Goal: Obtain resource: Download file/media

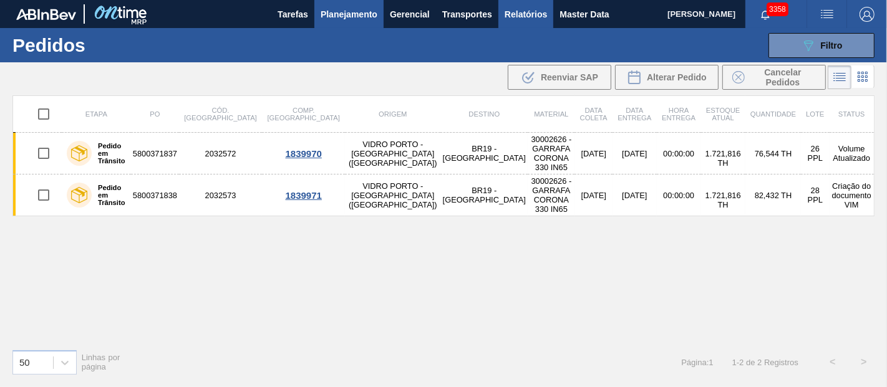
click at [526, 15] on span "Relatórios" at bounding box center [525, 14] width 42 height 15
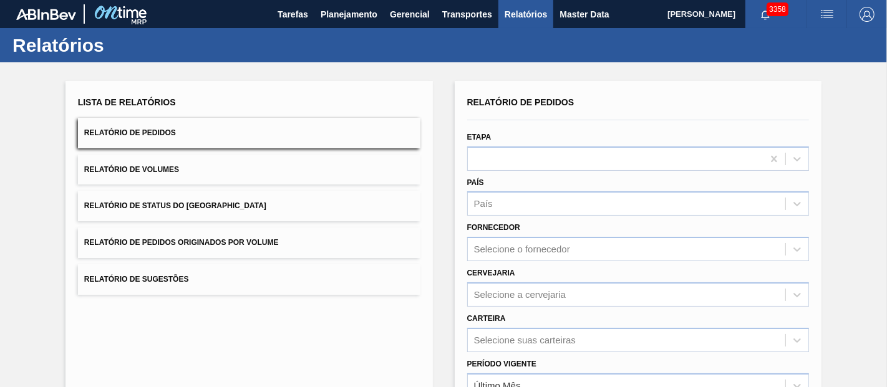
click at [179, 244] on span "Relatório de Pedidos Originados por Volume" at bounding box center [181, 242] width 195 height 9
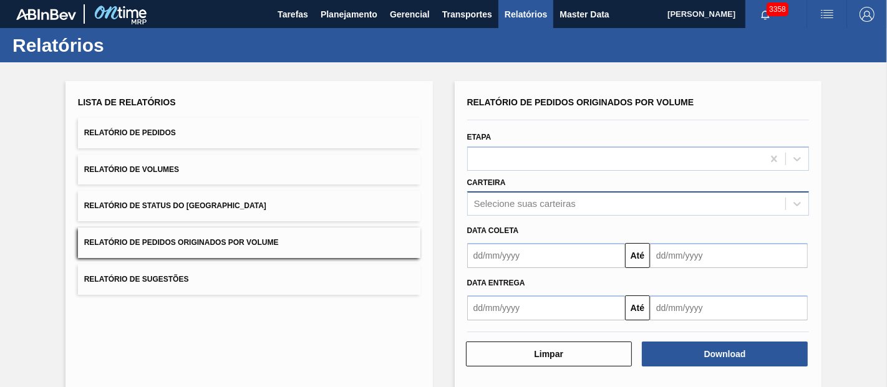
click at [525, 199] on div "Selecione suas carteiras" at bounding box center [525, 204] width 102 height 11
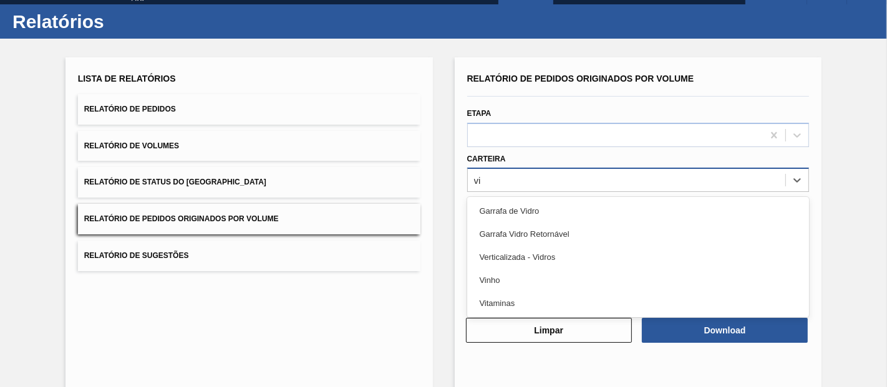
scroll to position [25, 0]
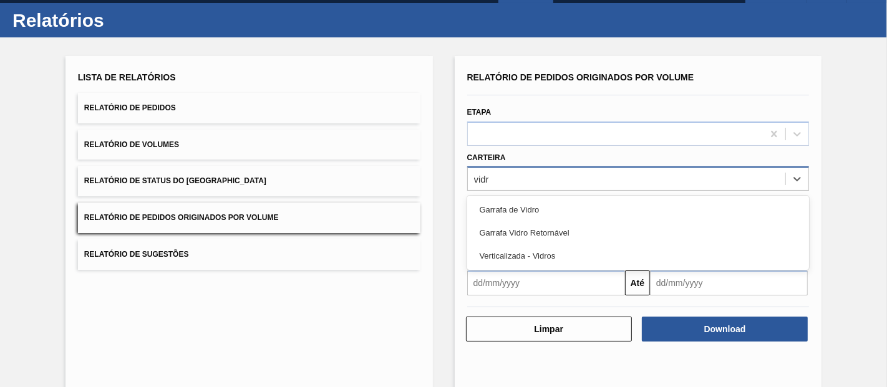
type input "vidro"
click at [526, 199] on div "Garrafa de Vidro" at bounding box center [638, 209] width 342 height 23
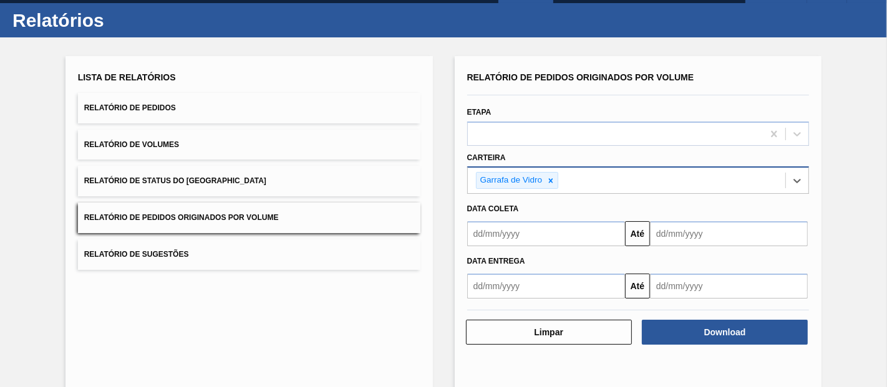
click at [532, 234] on input "text" at bounding box center [546, 233] width 158 height 25
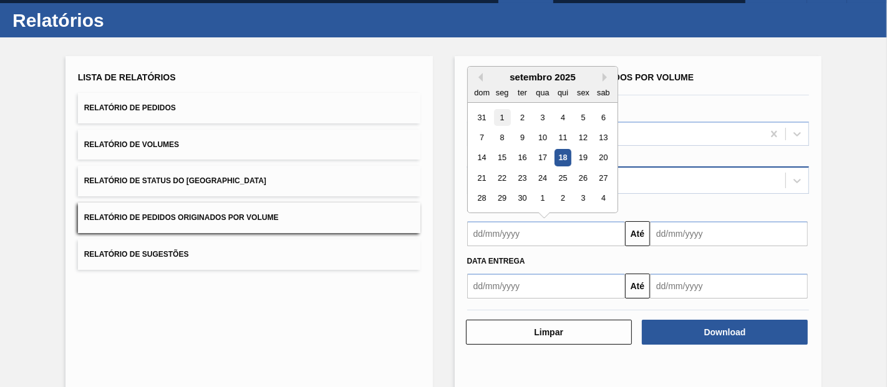
click at [500, 115] on div "1" at bounding box center [501, 117] width 17 height 17
type input "[DATE]"
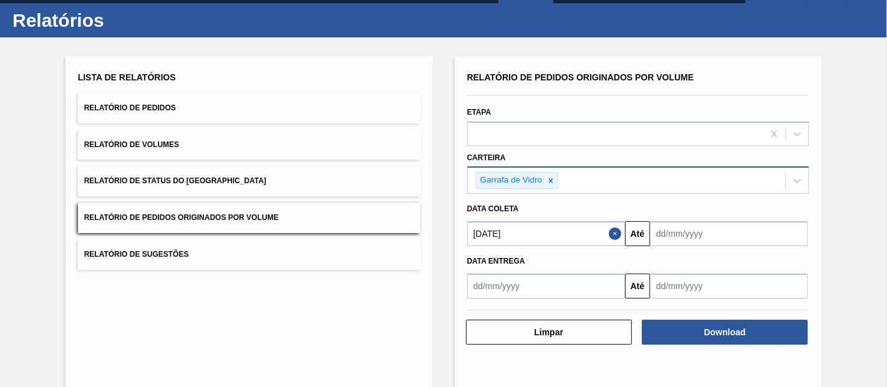
click at [693, 236] on input "text" at bounding box center [729, 233] width 158 height 25
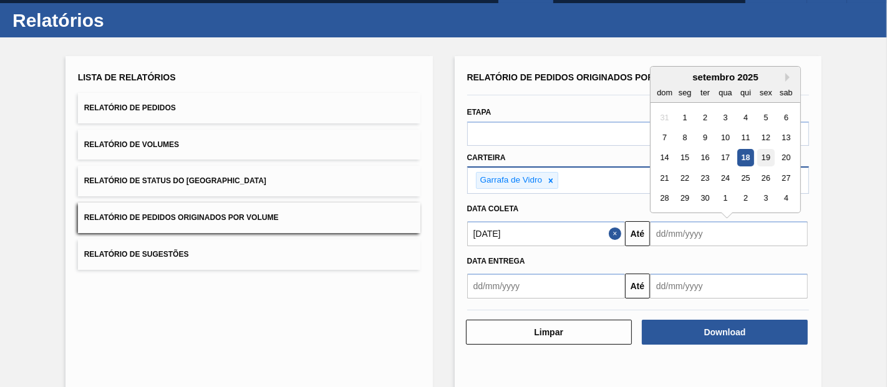
click at [764, 156] on div "19" at bounding box center [765, 158] width 17 height 17
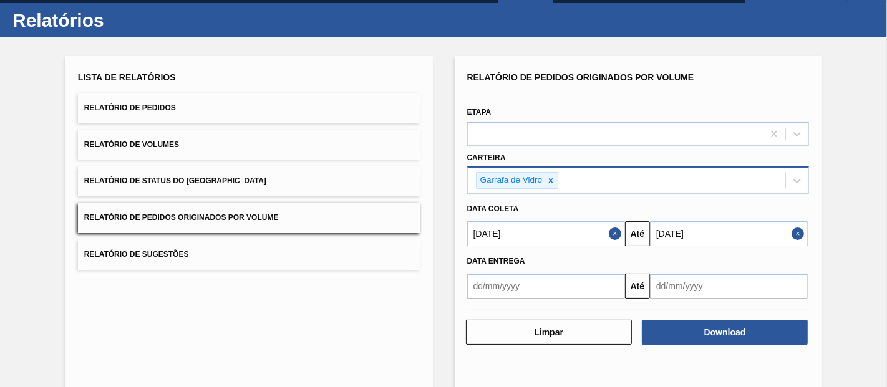
type input "[DATE]"
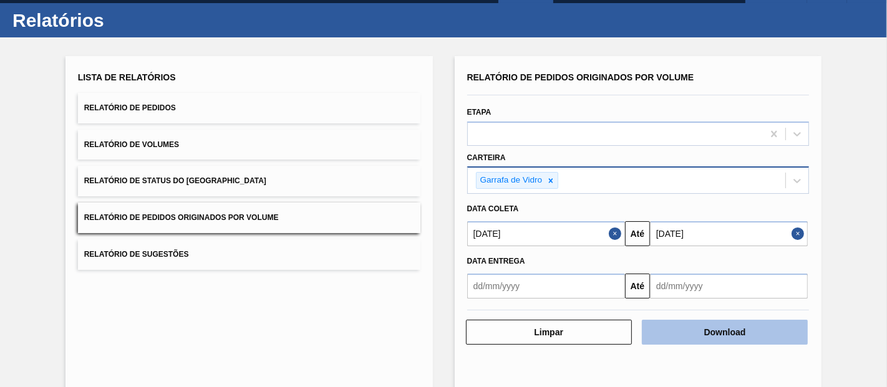
click at [675, 330] on button "Download" at bounding box center [725, 332] width 166 height 25
